Goal: Task Accomplishment & Management: Manage account settings

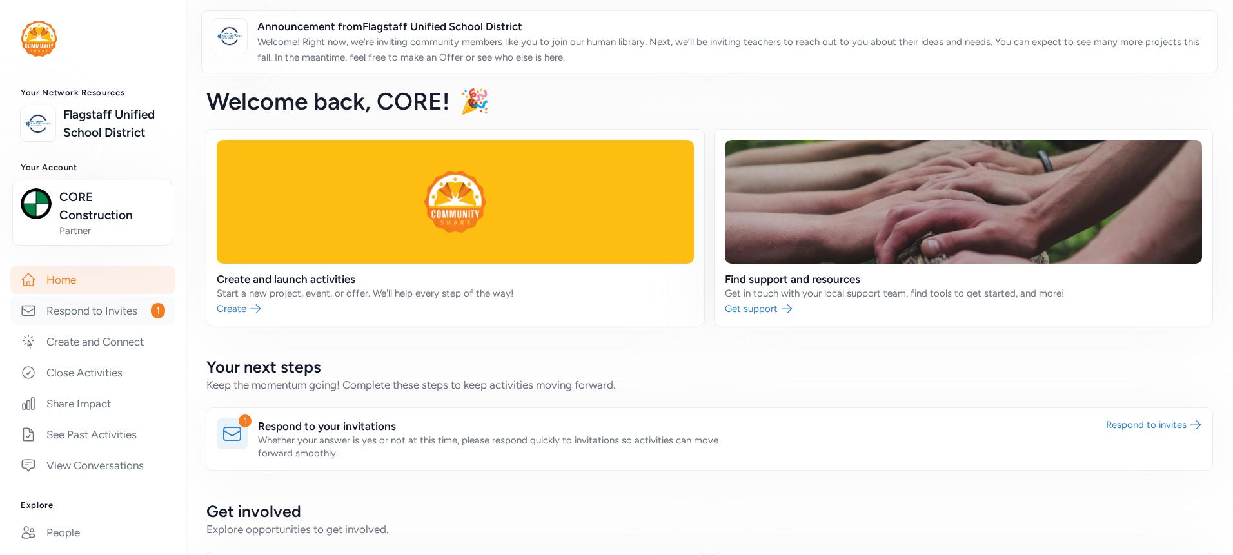
click at [112, 323] on link "Respond to Invites 1" at bounding box center [92, 311] width 165 height 28
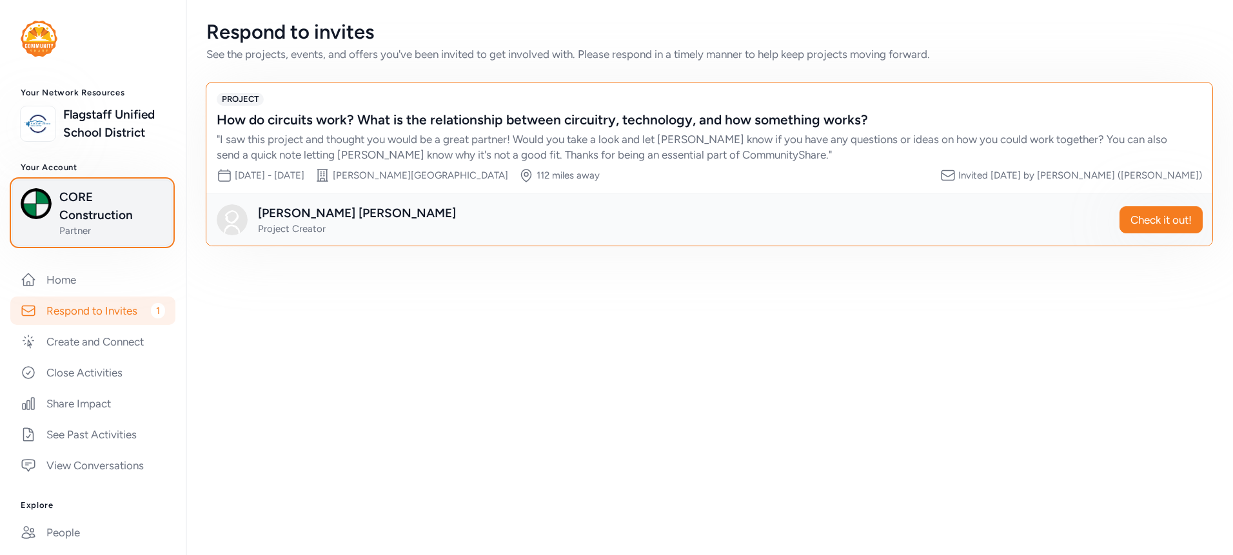
click at [94, 237] on span "Partner" at bounding box center [111, 230] width 104 height 13
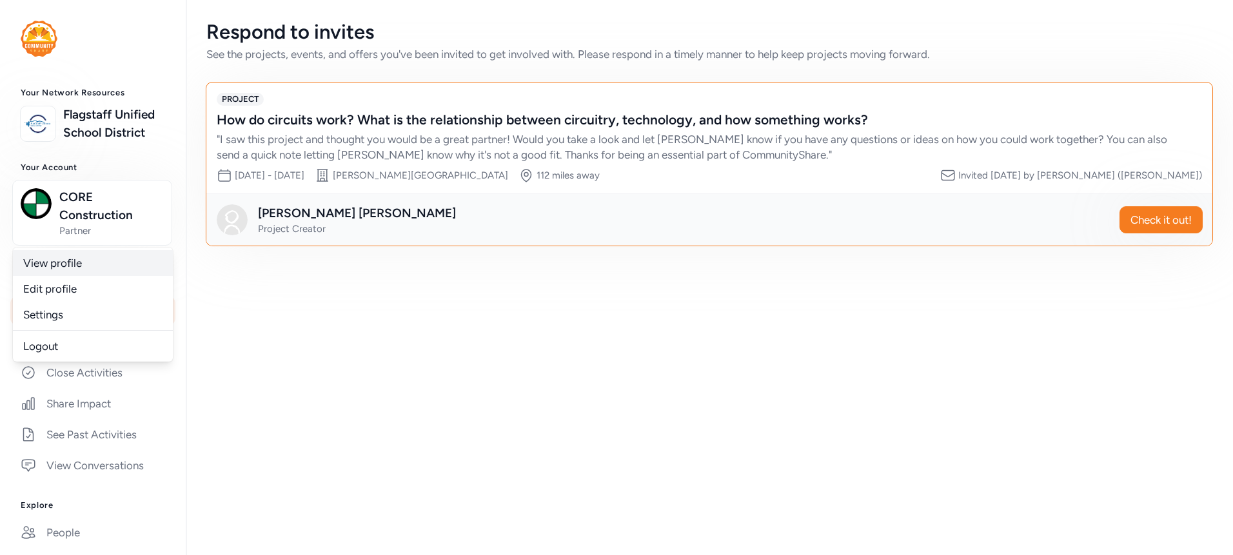
click at [79, 276] on link "View profile" at bounding box center [93, 263] width 160 height 26
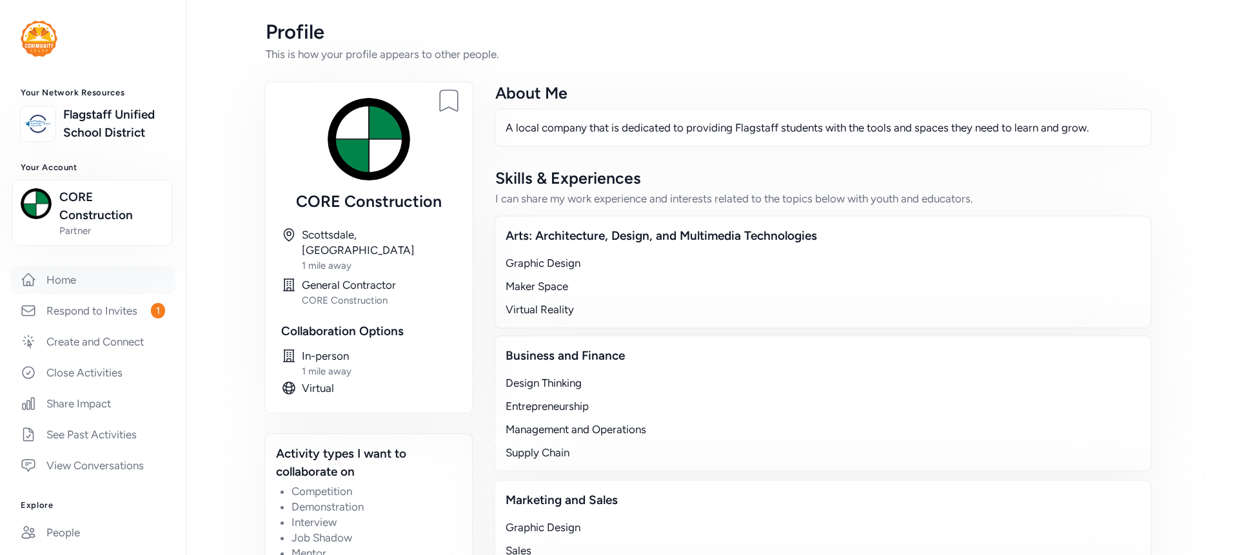
click at [110, 294] on link "Home" at bounding box center [92, 280] width 165 height 28
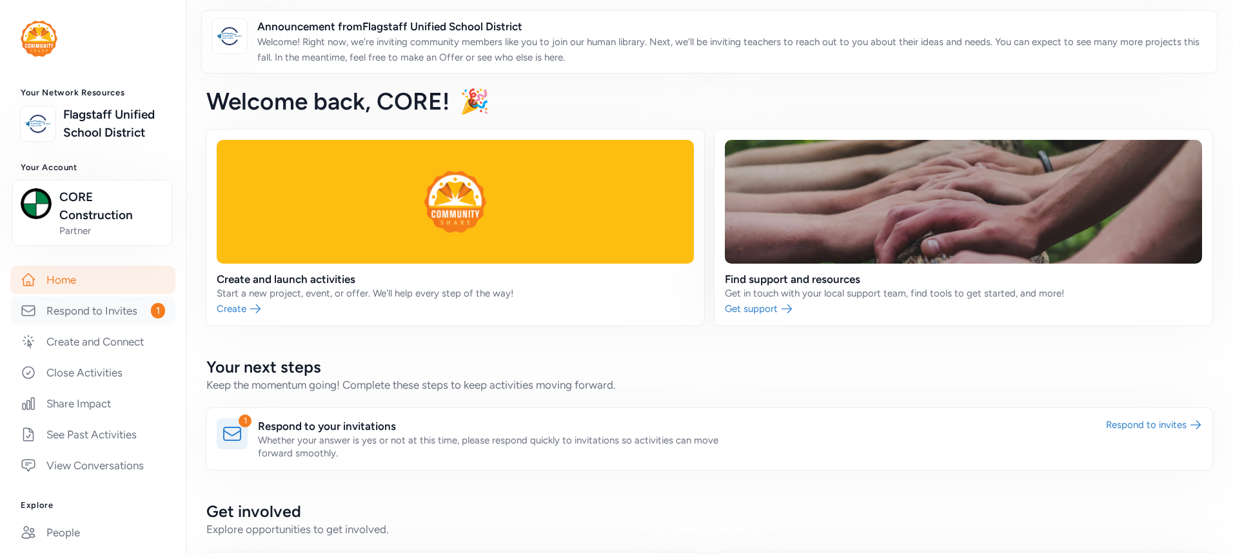
click at [103, 325] on link "Respond to Invites 1" at bounding box center [92, 311] width 165 height 28
